Goal: Obtain resource: Download file/media

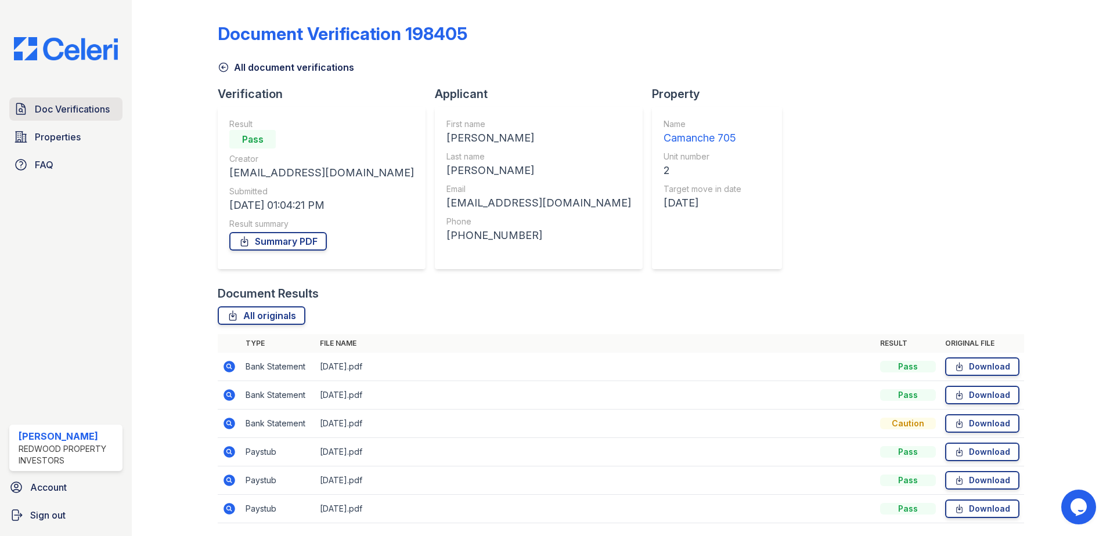
click at [61, 107] on span "Doc Verifications" at bounding box center [72, 109] width 75 height 14
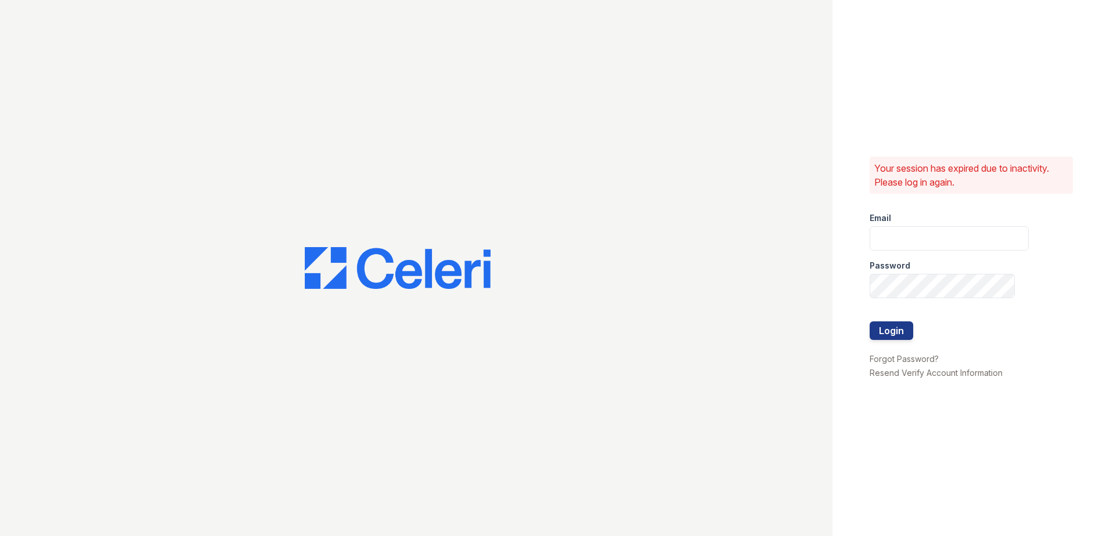
type input "fabiola@redwood-property.com"
click at [900, 330] on button "Login" at bounding box center [891, 331] width 44 height 19
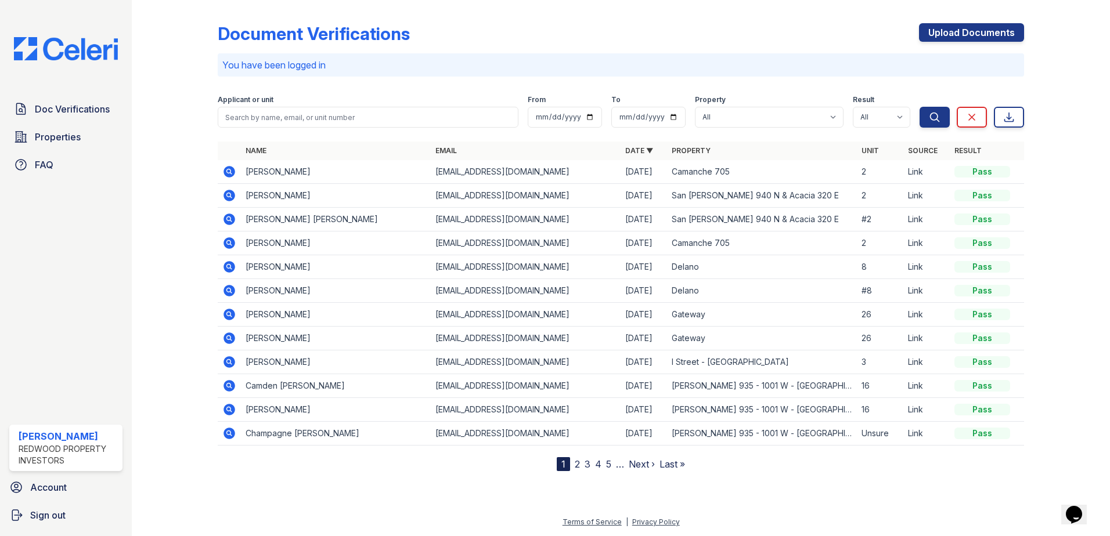
click at [228, 169] on icon at bounding box center [229, 172] width 12 height 12
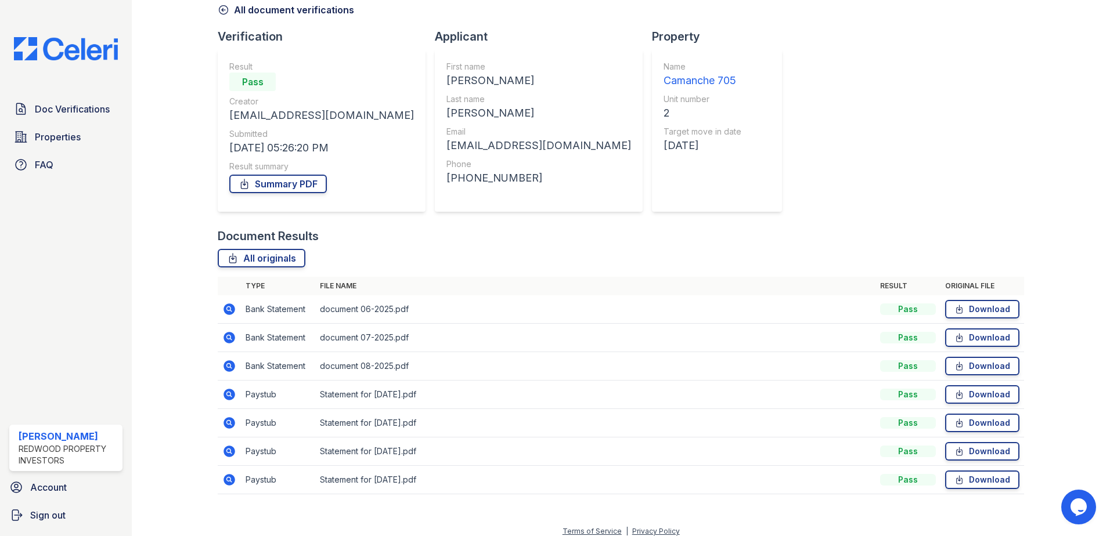
scroll to position [58, 0]
click at [982, 311] on link "Download" at bounding box center [982, 309] width 74 height 19
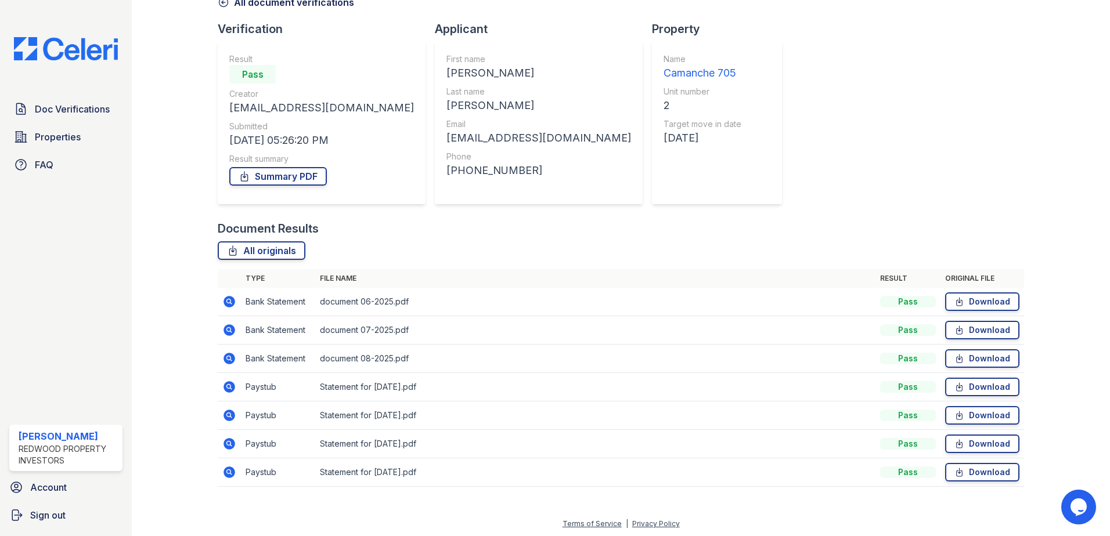
scroll to position [67, 0]
click at [982, 351] on link "Download" at bounding box center [982, 357] width 74 height 19
click at [967, 385] on link "Download" at bounding box center [982, 385] width 74 height 19
click at [285, 167] on link "Summary PDF" at bounding box center [278, 174] width 98 height 19
